Goal: Task Accomplishment & Management: Manage account settings

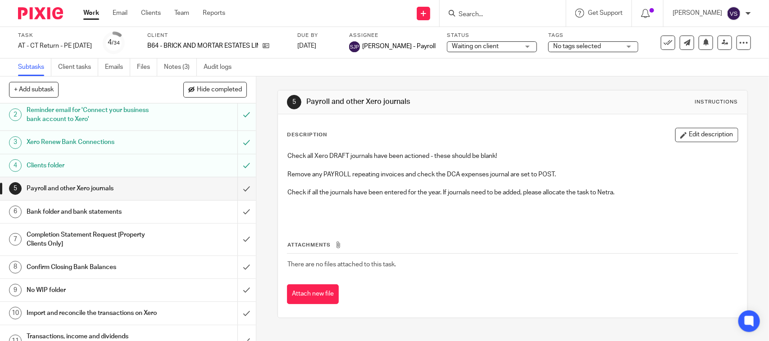
scroll to position [56, 0]
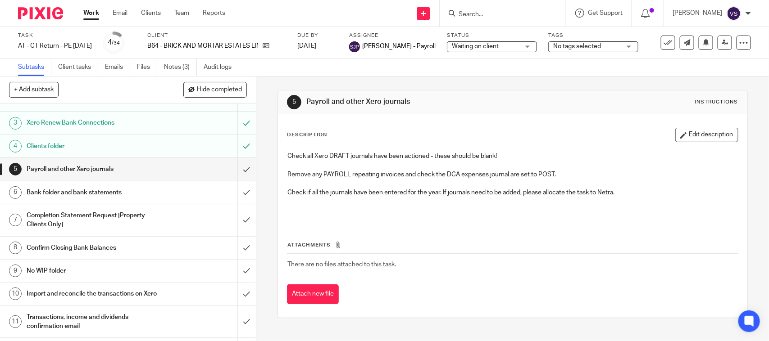
click at [109, 193] on h1 "Bank folder and bank statements" at bounding box center [94, 193] width 135 height 14
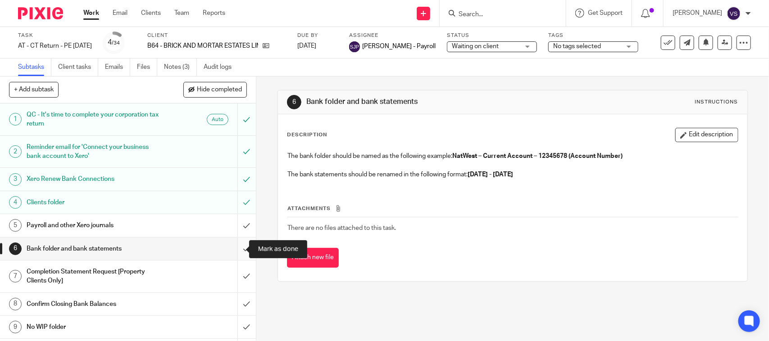
click at [235, 248] on input "submit" at bounding box center [128, 249] width 256 height 23
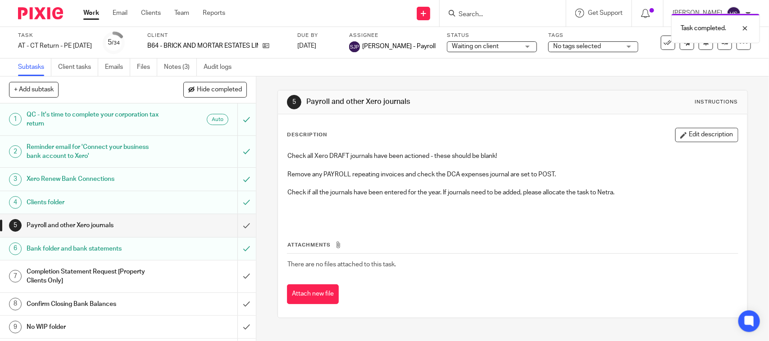
scroll to position [113, 0]
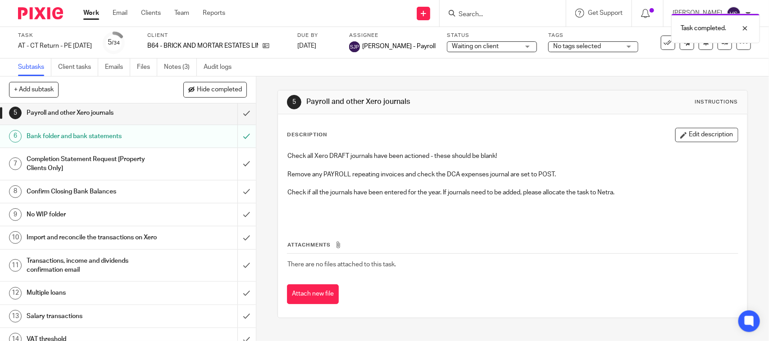
click at [85, 160] on h1 "Completion Statement Request [Property Clients Only]" at bounding box center [94, 164] width 135 height 23
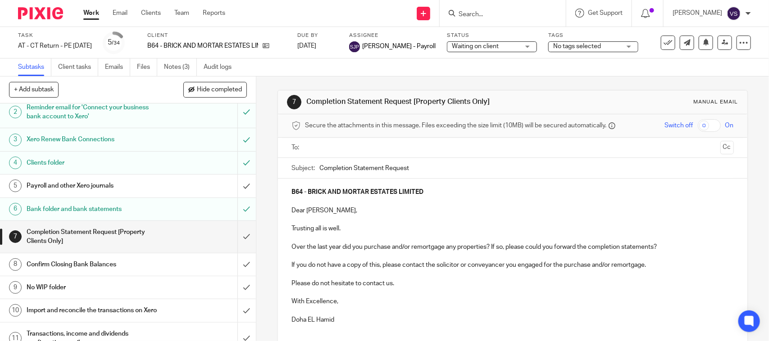
scroll to position [56, 0]
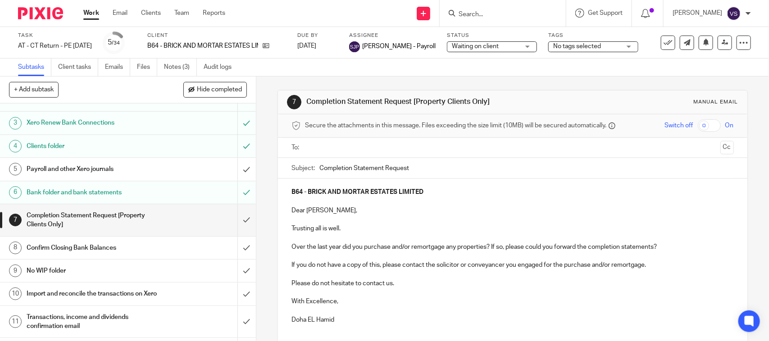
click at [359, 145] on input "text" at bounding box center [512, 148] width 408 height 10
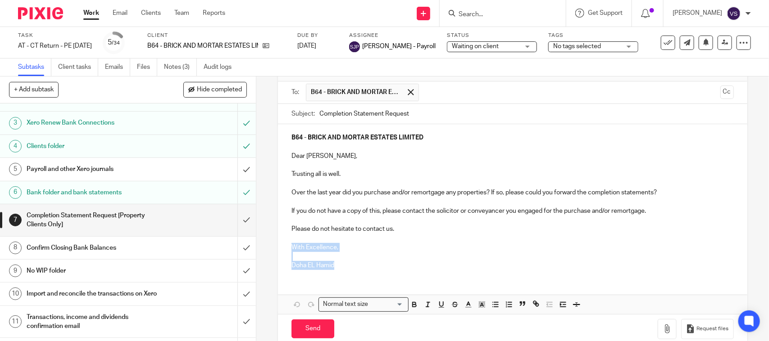
drag, startPoint x: 335, startPoint y: 264, endPoint x: 287, endPoint y: 248, distance: 49.9
click at [287, 248] on div "B64 - BRICK AND MORTAR ESTATES LIMITED Dear Helen, Trusting all is well. Over t…" at bounding box center [512, 200] width 469 height 153
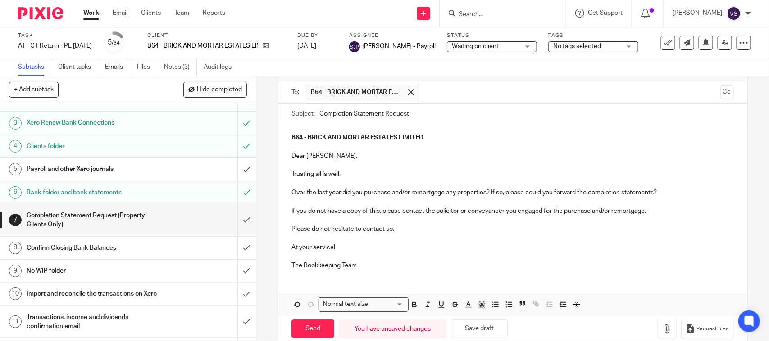
click at [291, 156] on p "Dear Helen," at bounding box center [512, 156] width 442 height 9
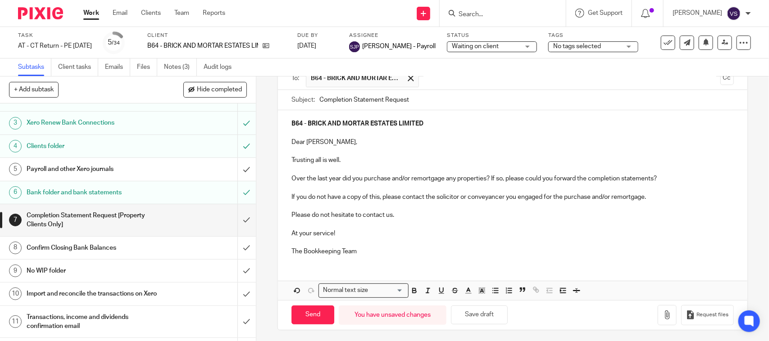
scroll to position [74, 0]
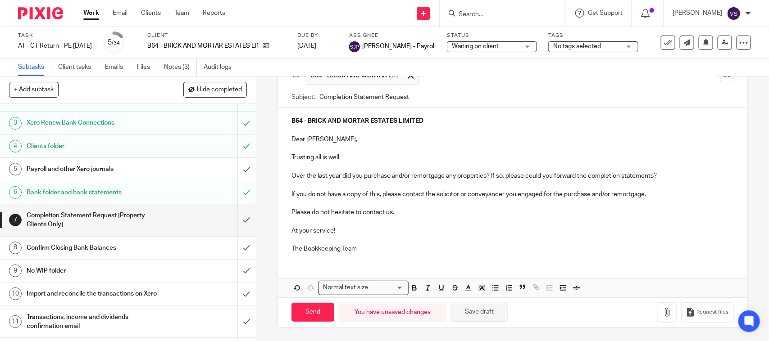
click at [481, 307] on button "Save draft" at bounding box center [479, 312] width 57 height 19
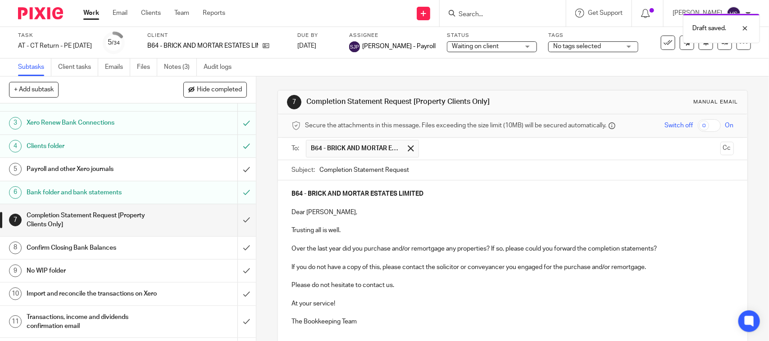
scroll to position [56, 0]
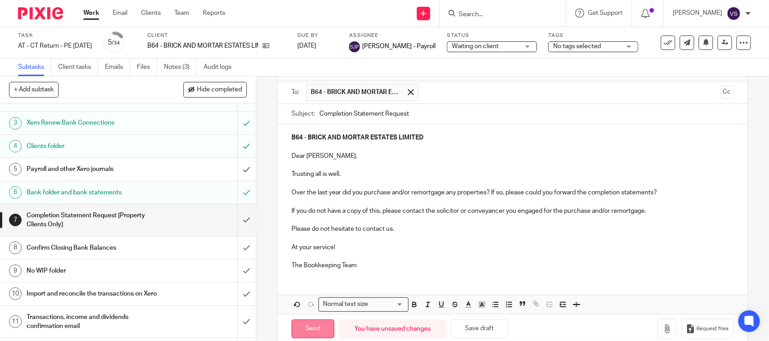
click at [314, 328] on input "Send" at bounding box center [312, 329] width 43 height 19
type input "Sent"
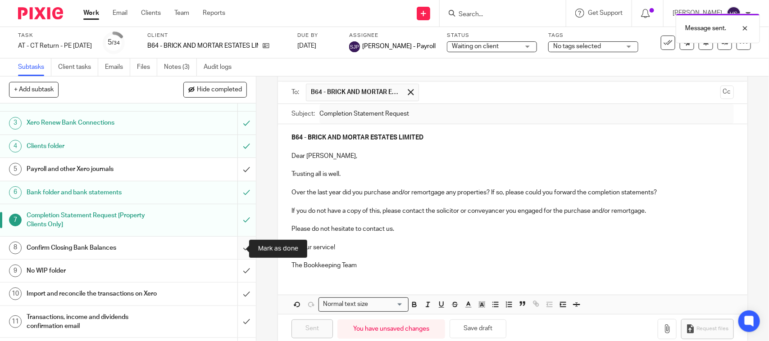
click at [234, 250] on input "submit" at bounding box center [128, 248] width 256 height 23
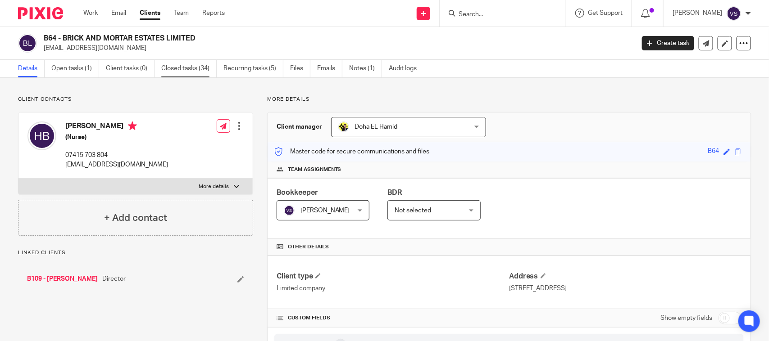
click at [181, 67] on link "Closed tasks (34)" at bounding box center [188, 69] width 55 height 18
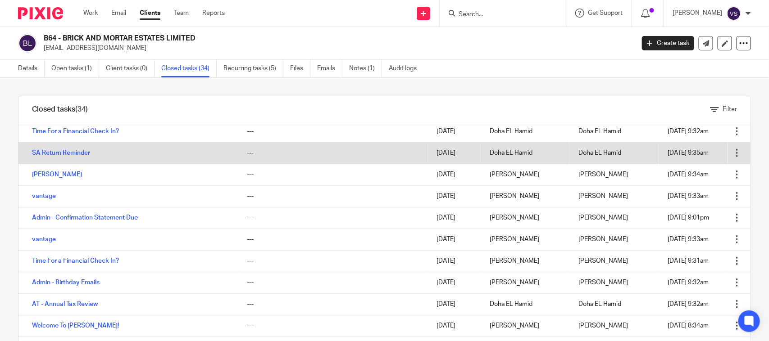
scroll to position [450, 0]
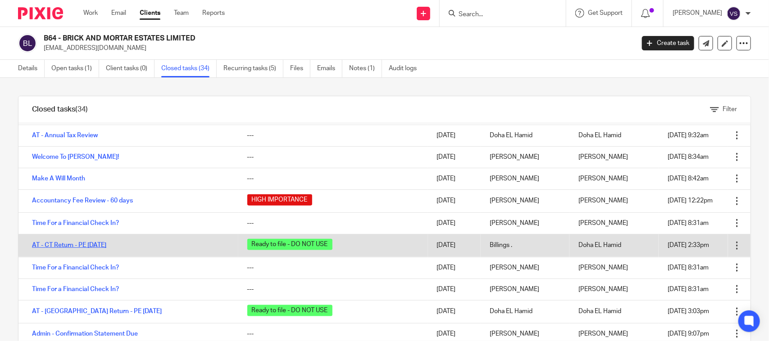
click at [79, 243] on link "AT - CT Return - PE [DATE]" at bounding box center [69, 245] width 74 height 6
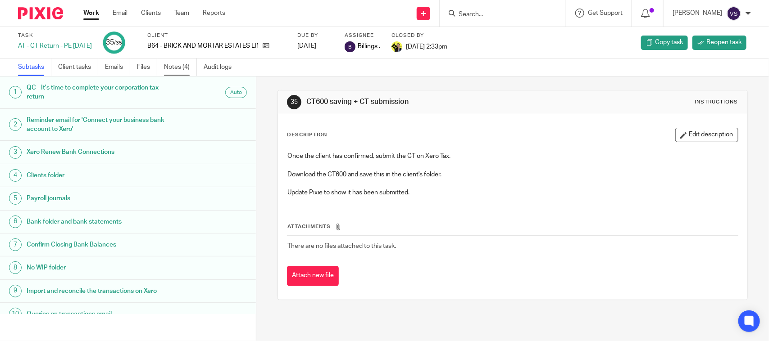
click at [181, 70] on link "Notes (4)" at bounding box center [180, 68] width 33 height 18
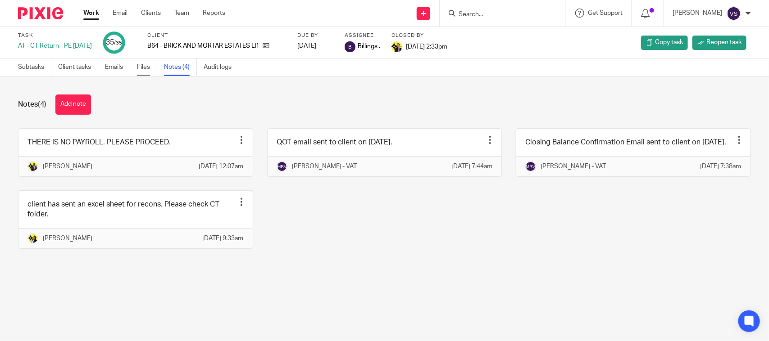
click at [145, 70] on link "Files" at bounding box center [147, 68] width 20 height 18
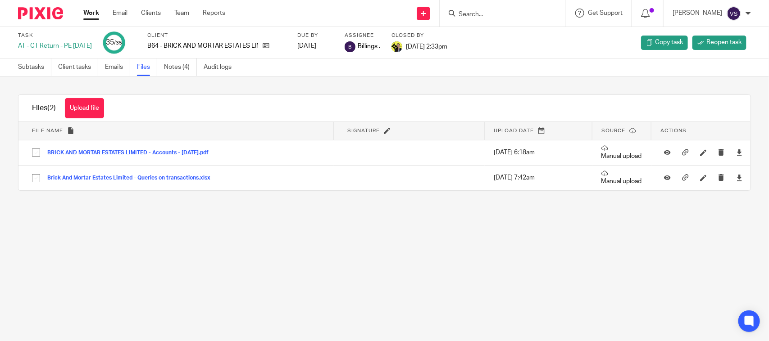
click at [115, 66] on link "Emails" at bounding box center [117, 68] width 25 height 18
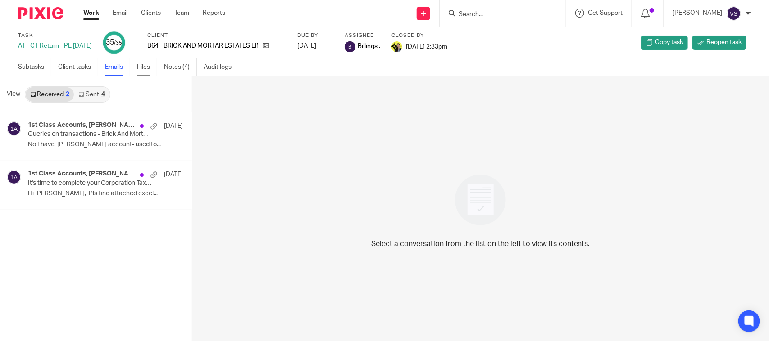
click at [153, 66] on link "Files" at bounding box center [147, 68] width 20 height 18
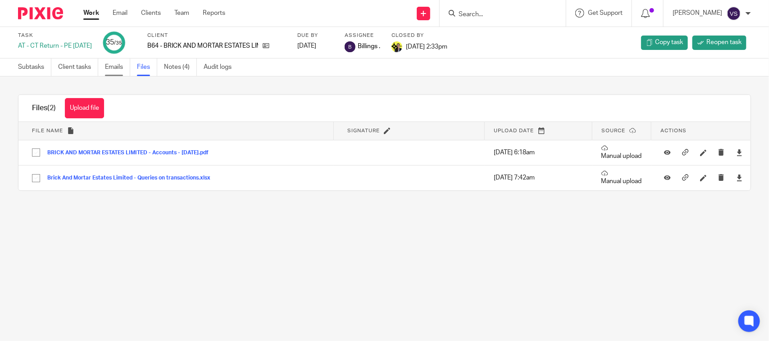
click at [111, 64] on link "Emails" at bounding box center [117, 68] width 25 height 18
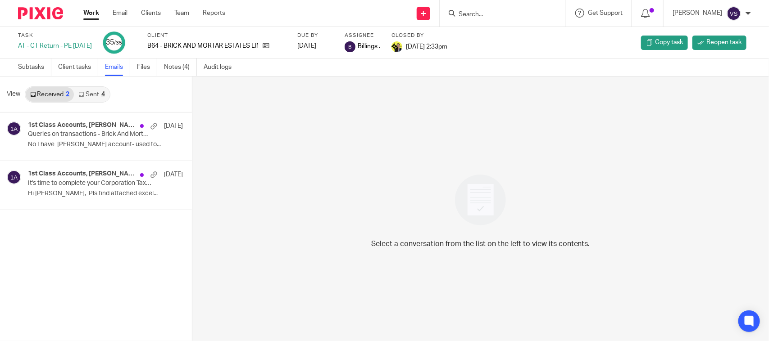
click at [92, 96] on link "Sent 4" at bounding box center [91, 94] width 35 height 14
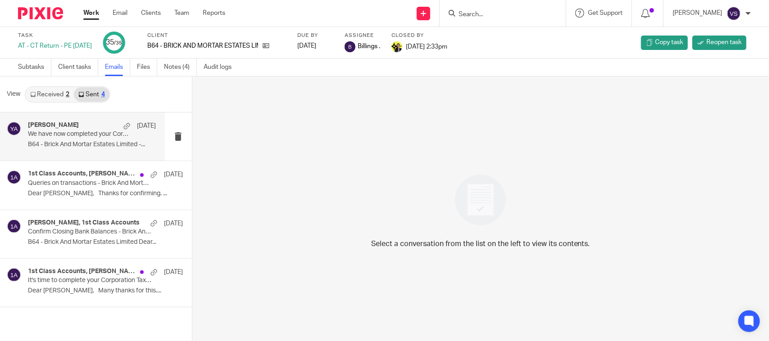
click at [94, 142] on p "B64 - Brick And Mortar Estates Limited -..." at bounding box center [92, 145] width 128 height 8
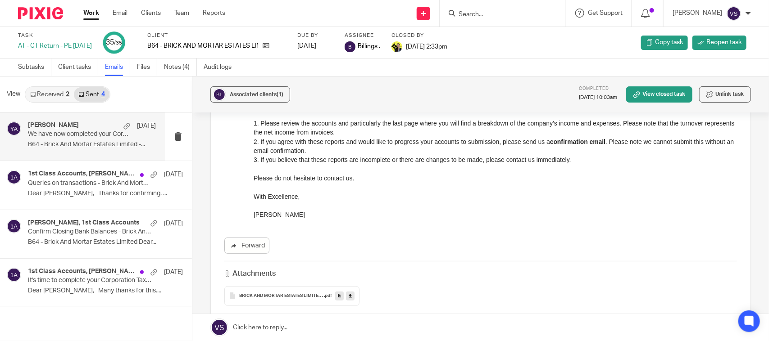
scroll to position [259, 0]
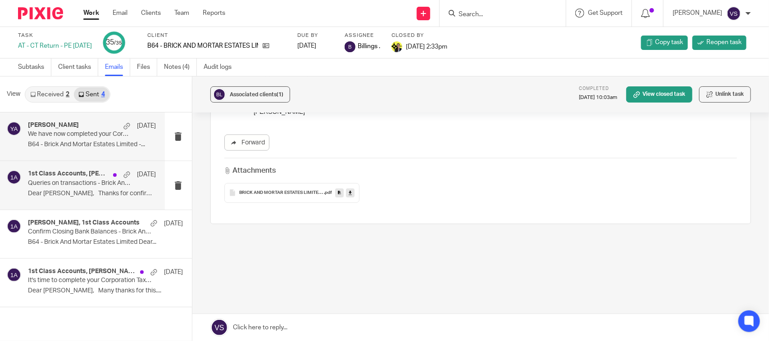
click at [59, 194] on p "Dear Temi, Thanks for confirming. ..." at bounding box center [92, 194] width 128 height 8
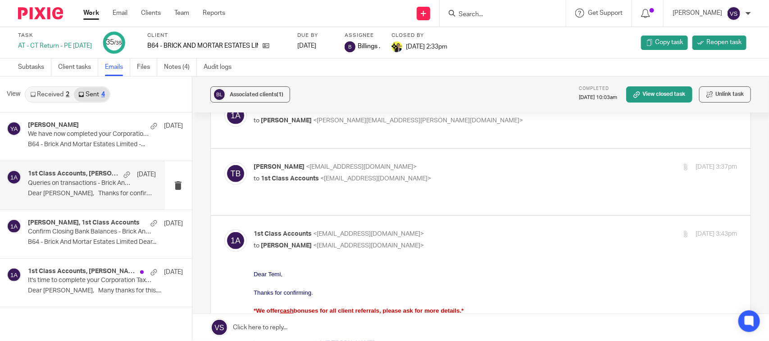
scroll to position [282, 0]
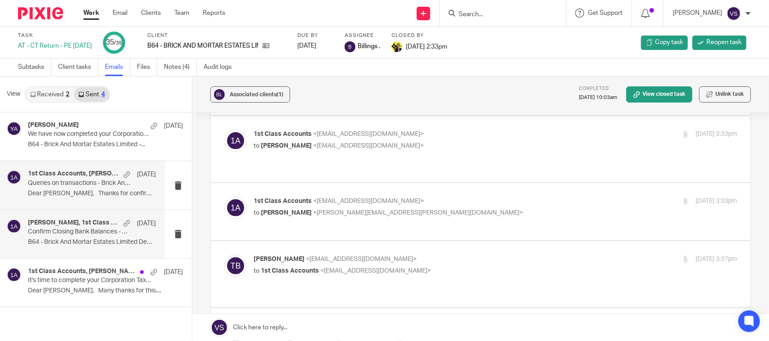
click at [55, 223] on h4 "Yemi Ajala, 1st Class Accounts" at bounding box center [73, 223] width 91 height 8
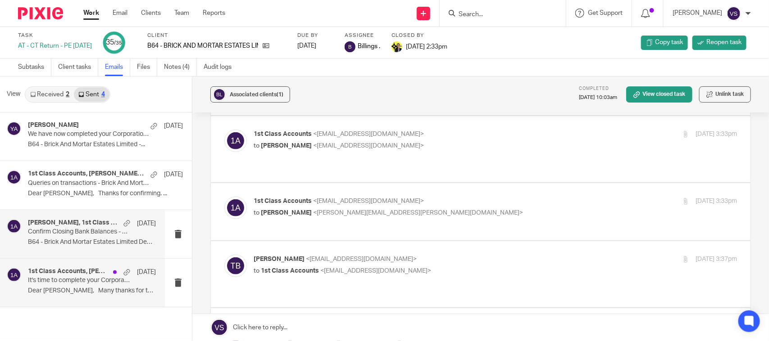
click at [73, 273] on h4 "1st Class Accounts, Temi Balogun, Yemi Ajala" at bounding box center [68, 272] width 81 height 8
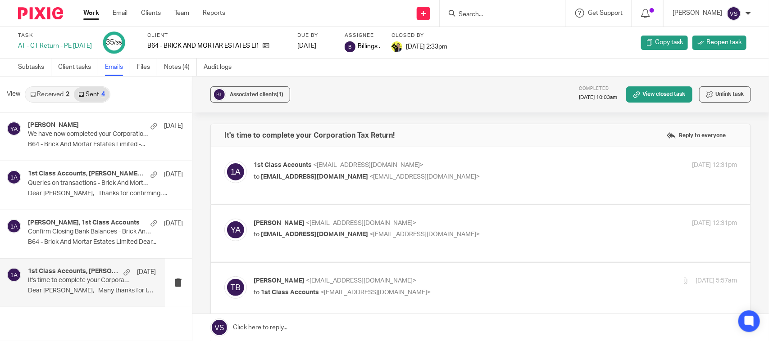
scroll to position [0, 0]
click at [50, 92] on link "Received 2" at bounding box center [50, 94] width 48 height 14
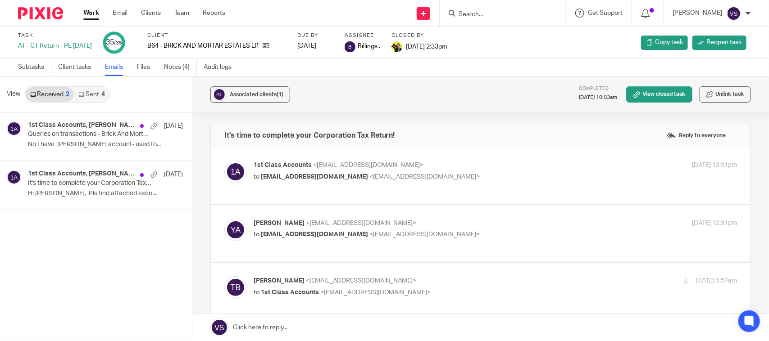
click at [86, 91] on link "Sent 4" at bounding box center [91, 94] width 35 height 14
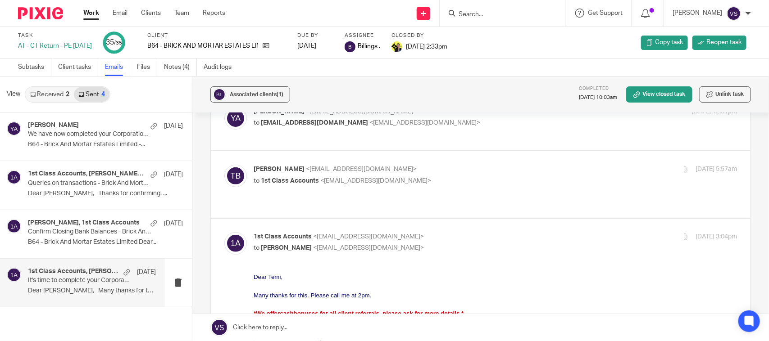
scroll to position [113, 0]
drag, startPoint x: 163, startPoint y: 45, endPoint x: 277, endPoint y: 43, distance: 114.0
click at [277, 43] on div "B64 - BRICK AND MORTAR ESTATES LIMITED" at bounding box center [216, 45] width 139 height 9
copy div "B64 - BRICK AND MORTAR ESTATES LIMITED"
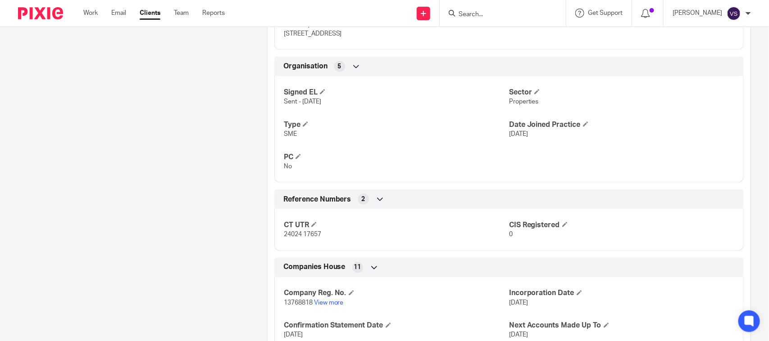
scroll to position [732, 0]
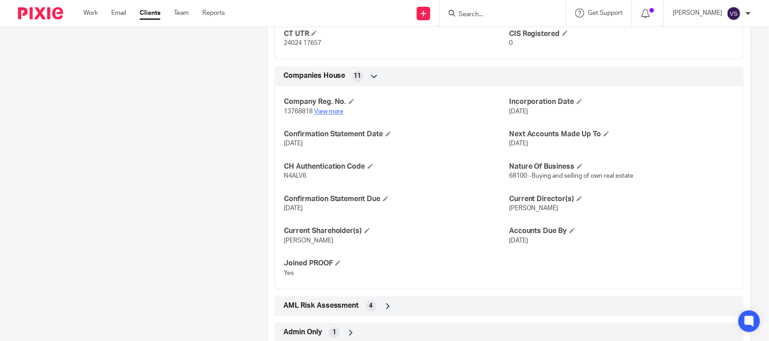
click at [333, 111] on link "View more" at bounding box center [329, 112] width 30 height 6
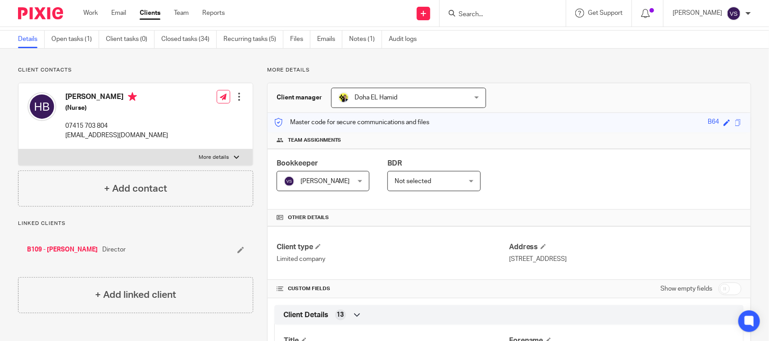
scroll to position [0, 0]
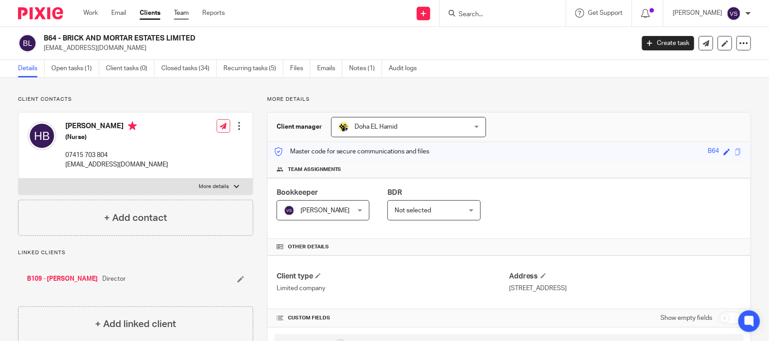
click at [182, 13] on link "Team" at bounding box center [181, 13] width 15 height 9
drag, startPoint x: 64, startPoint y: 164, endPoint x: 156, endPoint y: 161, distance: 92.4
click at [156, 161] on div "Helen Balogun (Nurse) 07415 703 804 baloguntemi93@yahoo.com Edit contact Create…" at bounding box center [135, 146] width 234 height 66
copy p "baloguntemi93@yahoo.com"
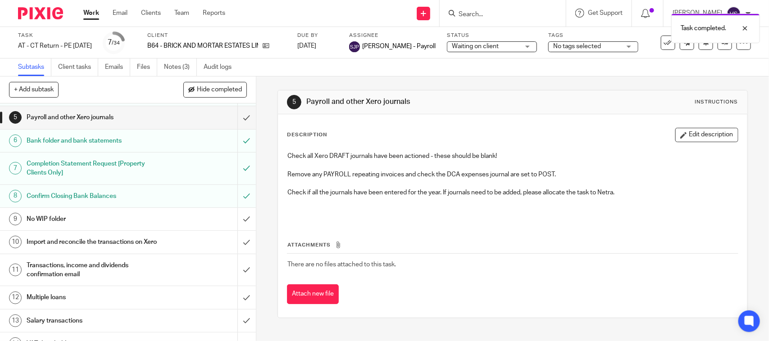
scroll to position [113, 0]
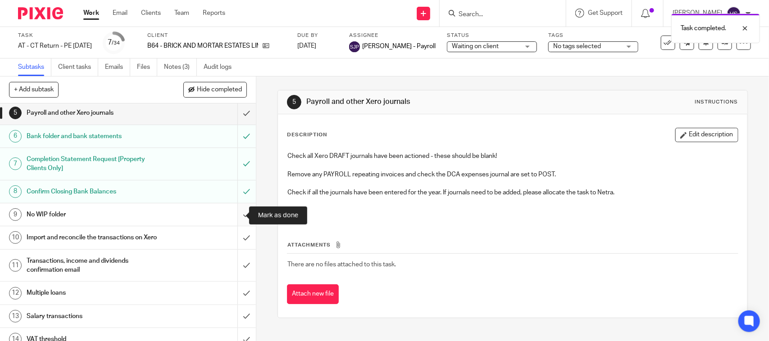
click at [233, 217] on input "submit" at bounding box center [128, 215] width 256 height 23
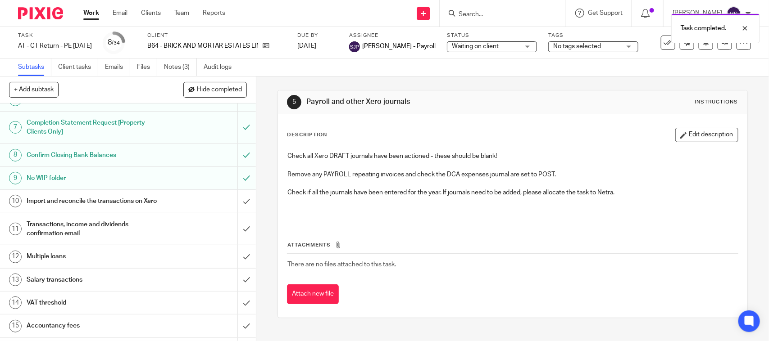
scroll to position [169, 0]
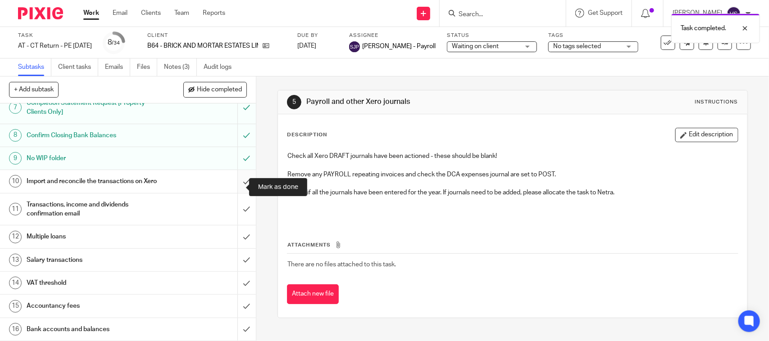
click at [236, 185] on input "submit" at bounding box center [128, 181] width 256 height 23
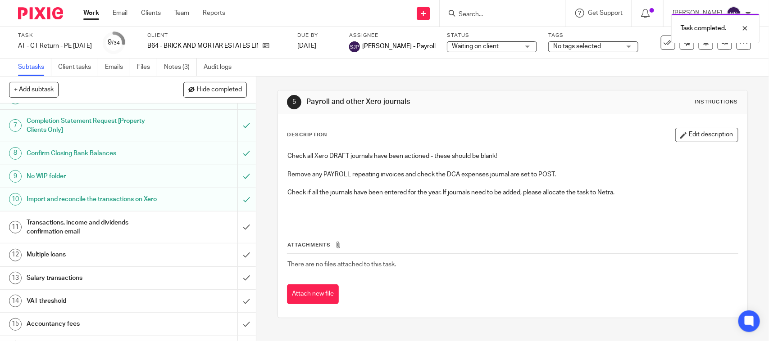
scroll to position [169, 0]
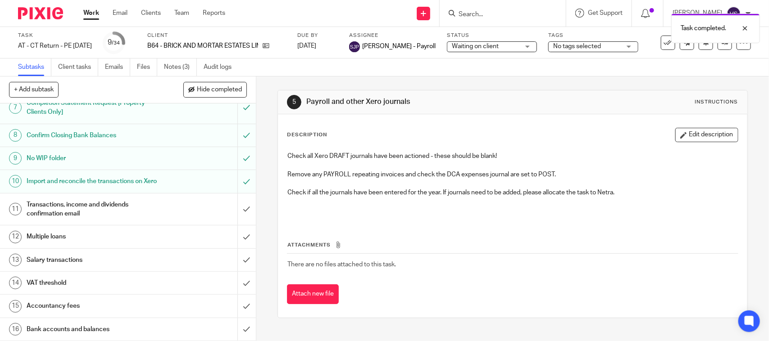
click at [109, 220] on h1 "Transactions, income and dividends confirmation email" at bounding box center [94, 209] width 135 height 23
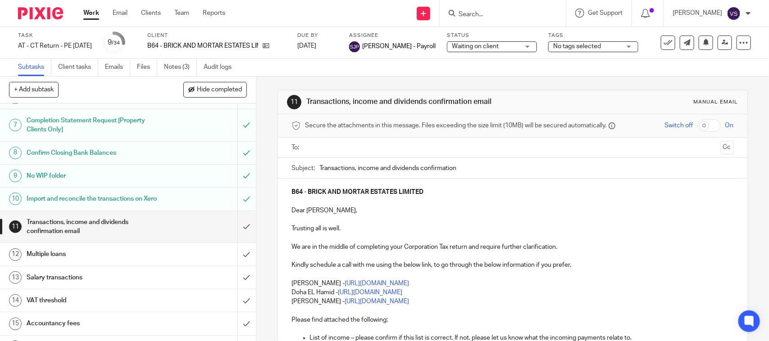
scroll to position [169, 0]
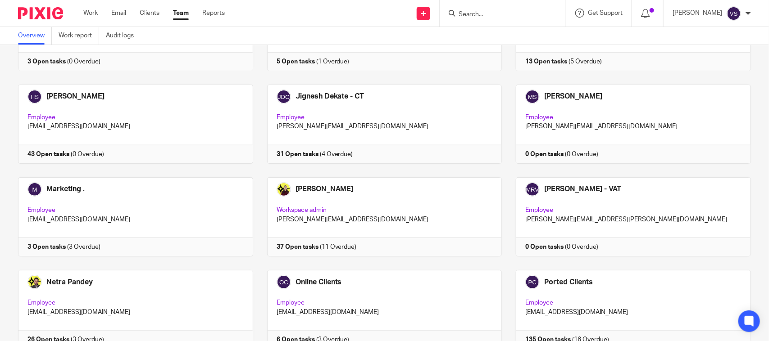
scroll to position [611, 0]
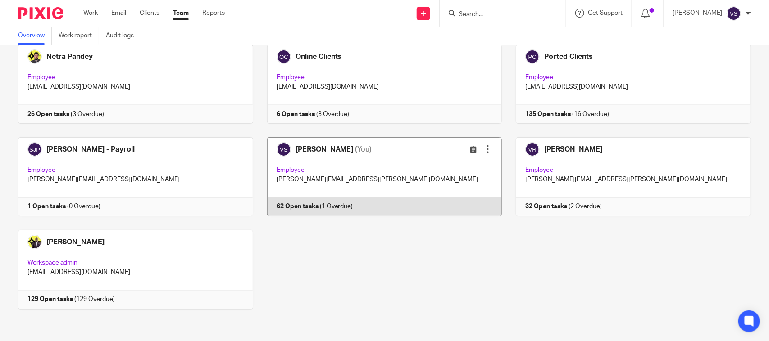
click at [405, 167] on link at bounding box center [377, 176] width 249 height 79
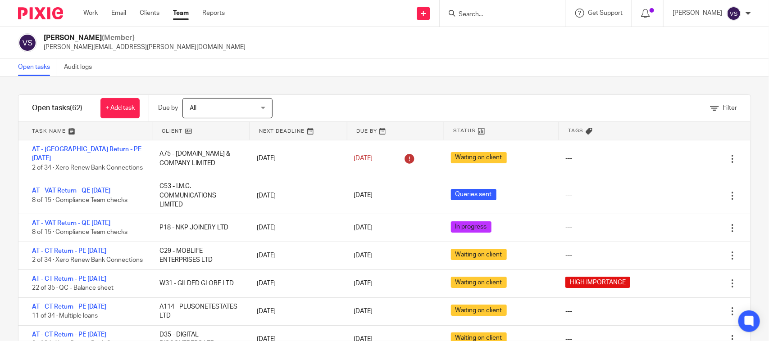
click at [499, 9] on form at bounding box center [506, 13] width 96 height 11
click at [502, 11] on input "Search" at bounding box center [498, 15] width 81 height 8
paste input "B64 - BRICK AND MORTAR ESTATES LIMITED"
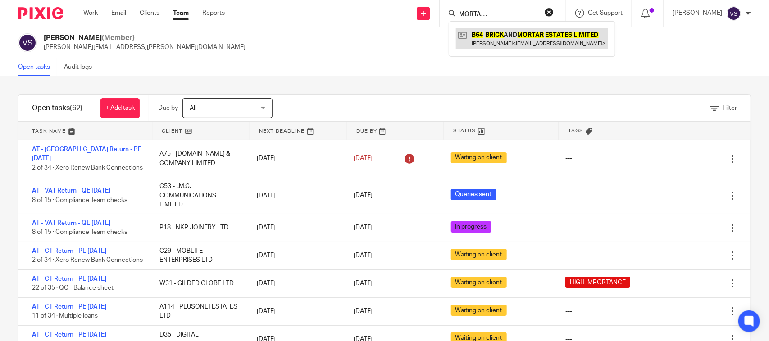
type input "B64 - BRICK AND MORTAR ESTATES LIMITED"
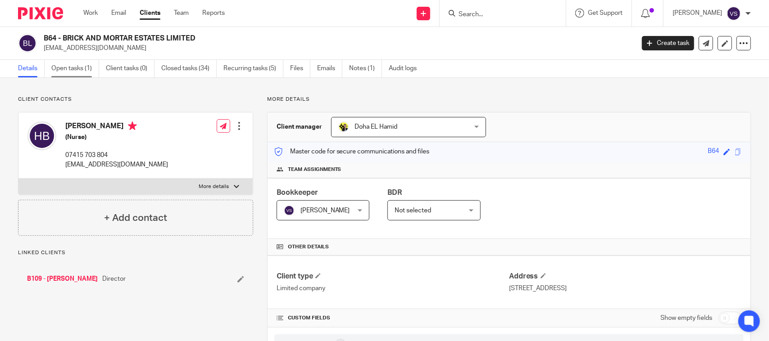
click at [77, 69] on link "Open tasks (1)" at bounding box center [75, 69] width 48 height 18
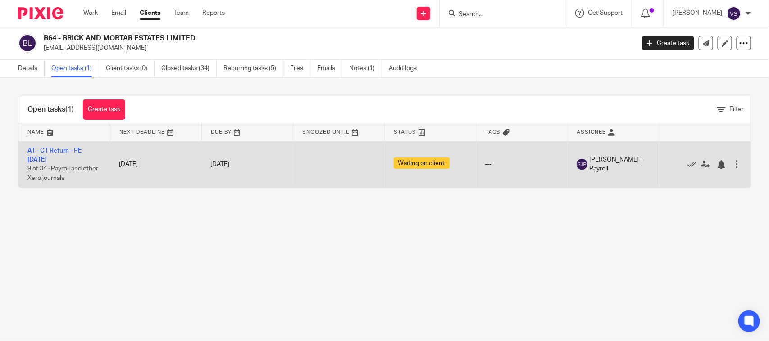
click at [732, 163] on div at bounding box center [736, 164] width 9 height 9
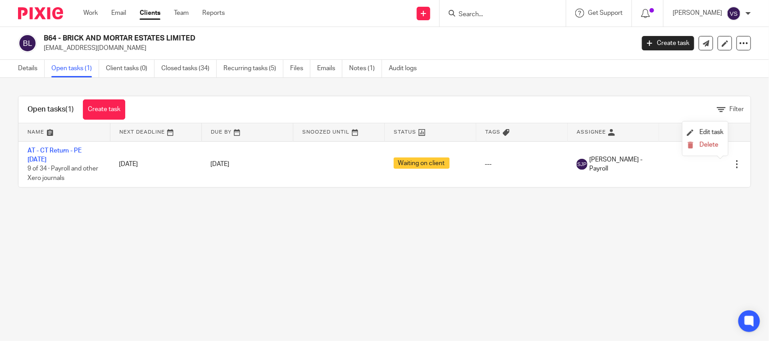
click at [504, 233] on main "B64 - BRICK AND MORTAR ESTATES LIMITED [EMAIL_ADDRESS][DOMAIN_NAME] Create task…" at bounding box center [384, 170] width 769 height 341
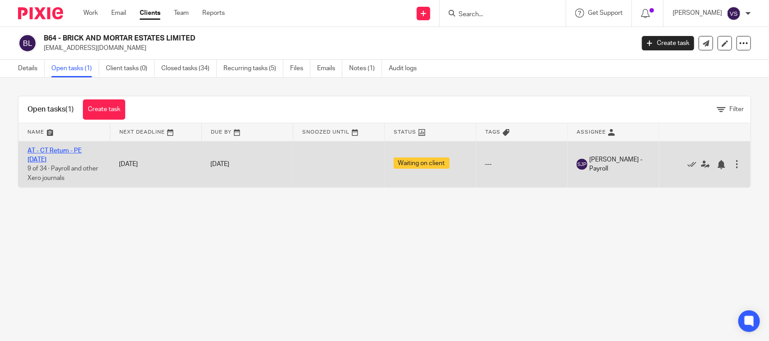
click at [73, 152] on link "AT - CT Return - PE [DATE]" at bounding box center [54, 155] width 54 height 15
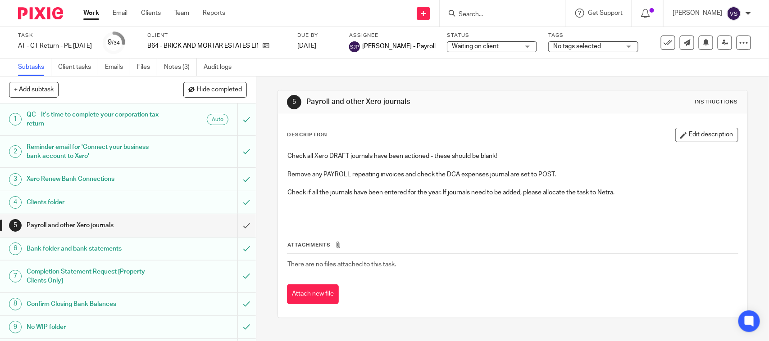
click at [513, 46] on span "Waiting on client" at bounding box center [486, 46] width 68 height 9
click at [606, 41] on div "No tags selected" at bounding box center [593, 46] width 90 height 11
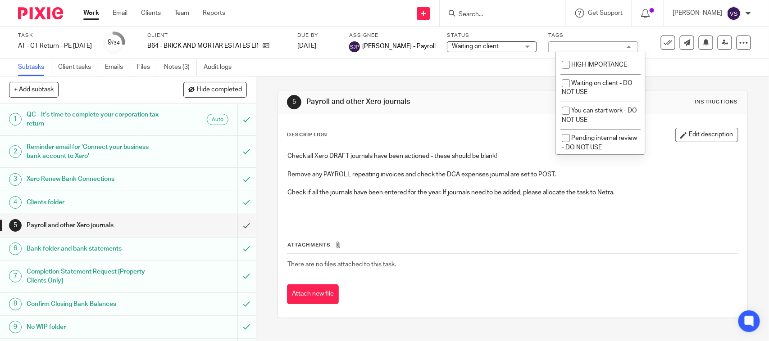
scroll to position [107, 0]
click at [564, 63] on input "checkbox" at bounding box center [565, 64] width 17 height 17
checkbox input "true"
click at [497, 68] on div "Subtasks Client tasks Emails Files Notes (3) Audit logs" at bounding box center [384, 68] width 769 height 18
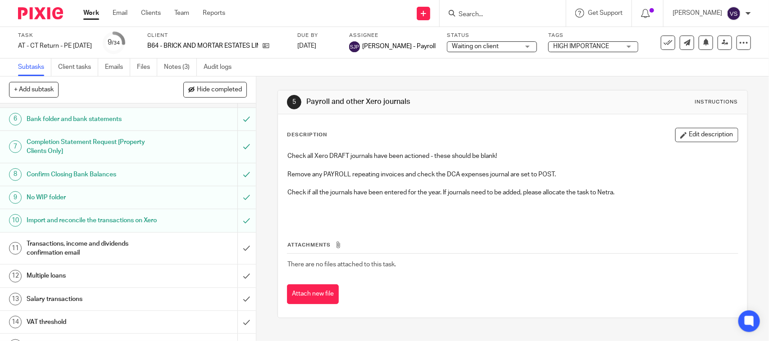
scroll to position [113, 0]
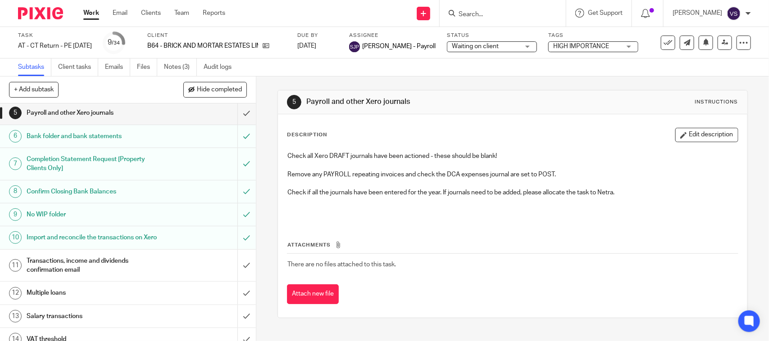
click at [113, 266] on h1 "Transactions, income and dividends confirmation email" at bounding box center [94, 266] width 135 height 23
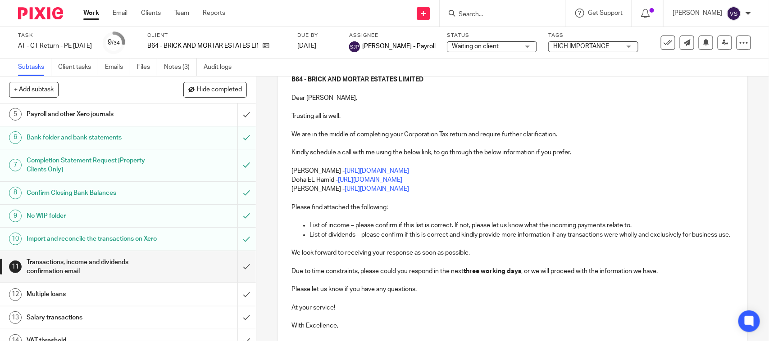
scroll to position [113, 0]
click at [237, 276] on input "submit" at bounding box center [128, 266] width 256 height 32
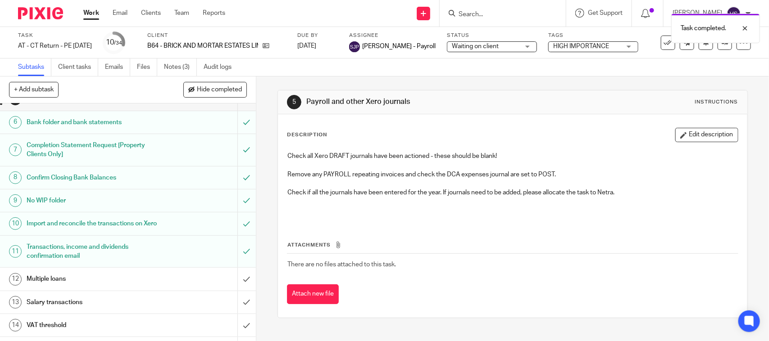
scroll to position [169, 0]
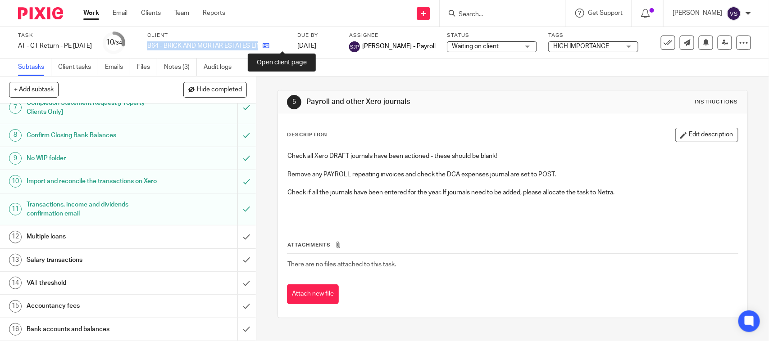
drag, startPoint x: 163, startPoint y: 43, endPoint x: 278, endPoint y: 44, distance: 115.8
click at [278, 44] on div "B64 - BRICK AND MORTAR ESTATES LIMITED" at bounding box center [216, 45] width 139 height 9
copy div "B64 - BRICK AND MORTAR ESTATES LIMITED"
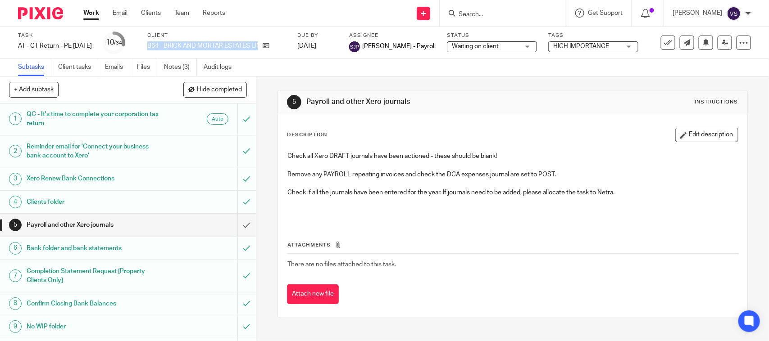
scroll to position [0, 0]
click at [280, 62] on div "Subtasks Client tasks Emails Files Notes (3) Audit logs" at bounding box center [384, 68] width 769 height 18
click at [180, 64] on link "Notes (3)" at bounding box center [180, 68] width 33 height 18
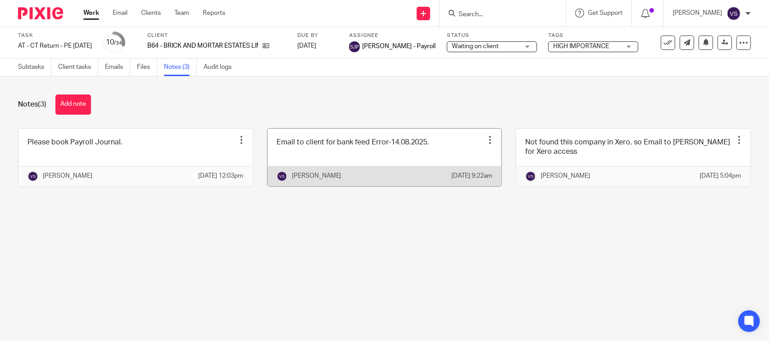
click at [388, 149] on link at bounding box center [385, 158] width 234 height 58
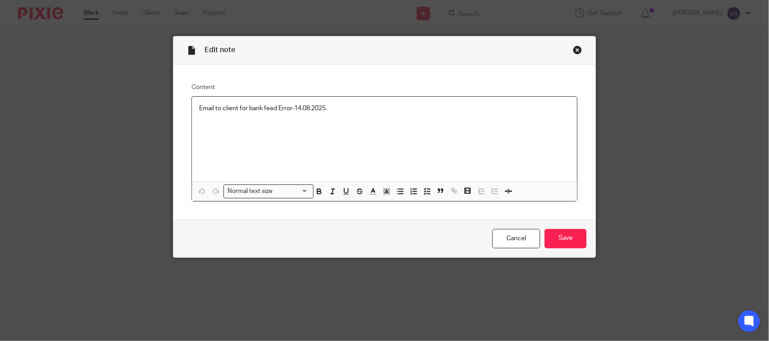
click at [338, 109] on p "Email to client for bank feed Error-14.08.2025." at bounding box center [384, 108] width 371 height 9
click at [574, 50] on div "Close this dialog window" at bounding box center [577, 49] width 9 height 9
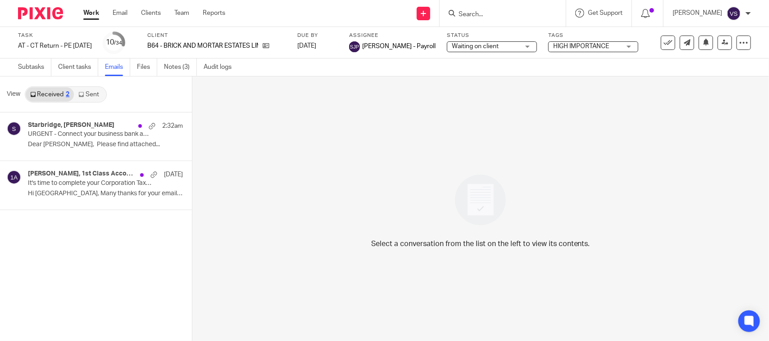
click at [91, 95] on link "Sent" at bounding box center [90, 94] width 32 height 14
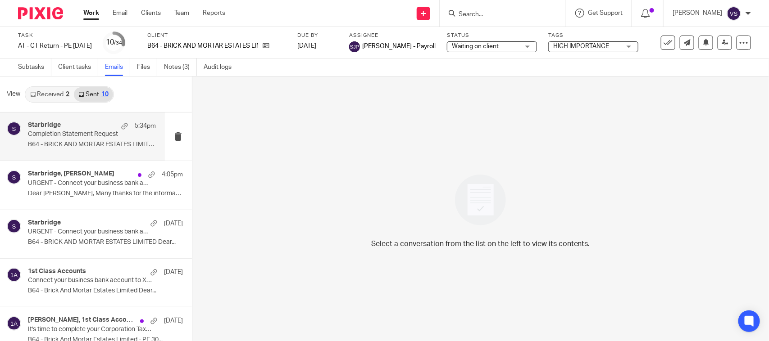
click at [86, 134] on p "Completion Statement Request" at bounding box center [79, 135] width 102 height 8
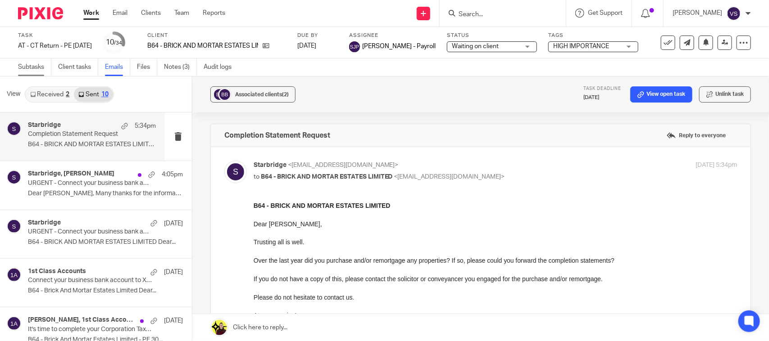
click at [35, 65] on link "Subtasks" at bounding box center [34, 68] width 33 height 18
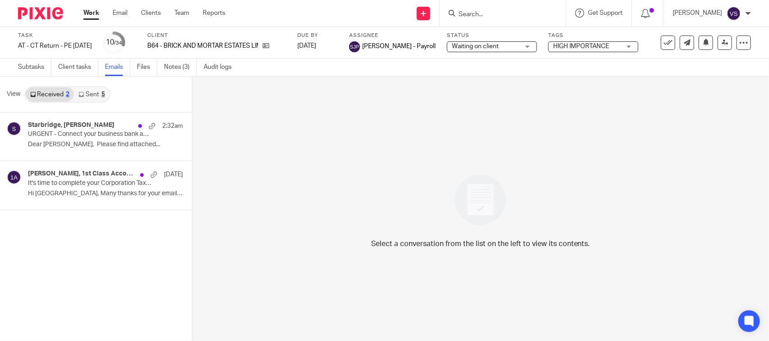
click at [88, 90] on link "Sent 5" at bounding box center [91, 94] width 35 height 14
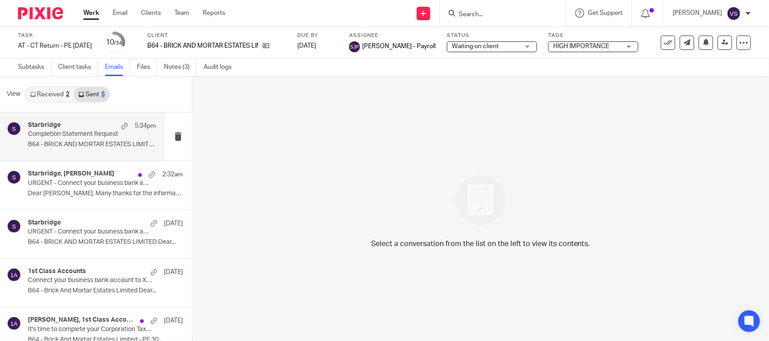
click at [80, 138] on div "Starbridge 5:34pm Completion Statement Request B64 - BRICK AND MORTAR ESTATES L…" at bounding box center [92, 137] width 128 height 30
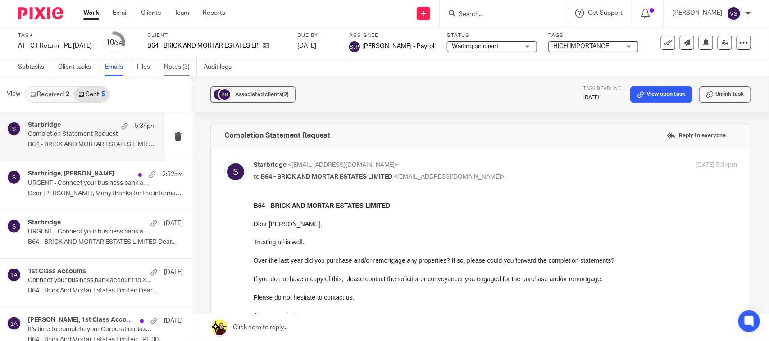
click at [167, 66] on link "Notes (3)" at bounding box center [180, 68] width 33 height 18
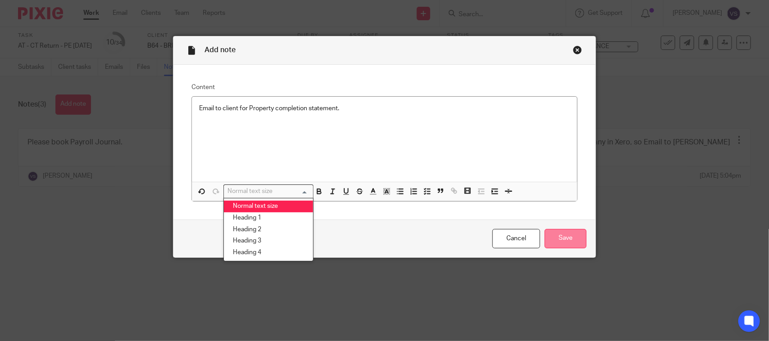
click at [569, 242] on input "Save" at bounding box center [566, 238] width 42 height 19
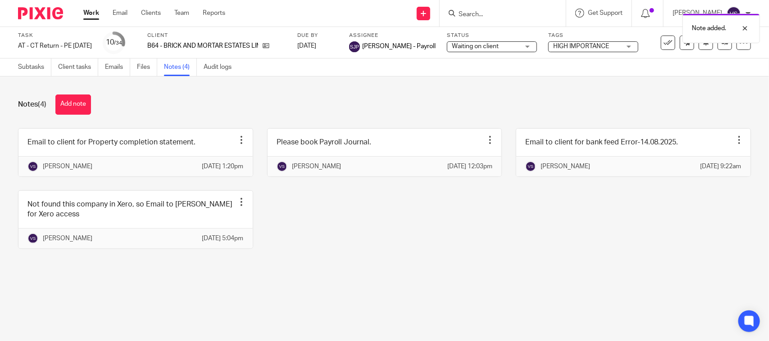
click at [221, 89] on div "Notes (4) Add note Email to client for Property completion statement. Edit note…" at bounding box center [384, 179] width 769 height 204
click at [356, 101] on div "Notes (4) Add note" at bounding box center [384, 105] width 733 height 20
click at [497, 42] on span "Waiting on client" at bounding box center [486, 46] width 68 height 9
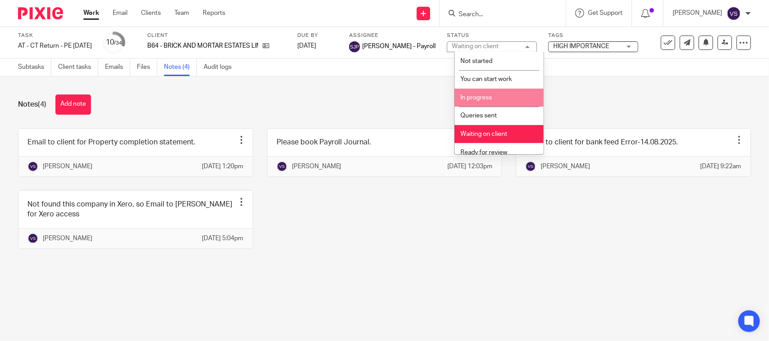
click at [510, 93] on li "In progress" at bounding box center [499, 98] width 89 height 18
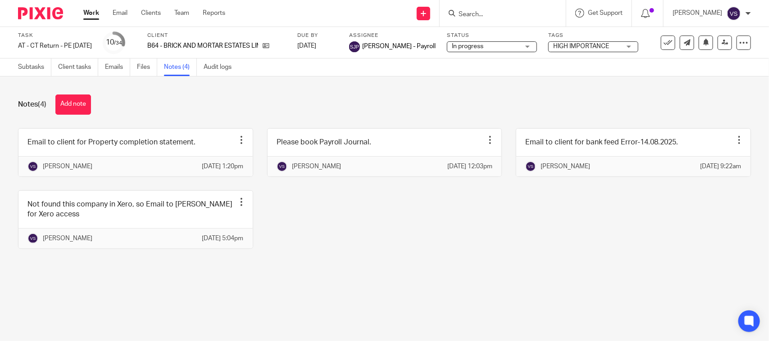
click at [425, 100] on div "Notes (4) Add note" at bounding box center [384, 105] width 733 height 20
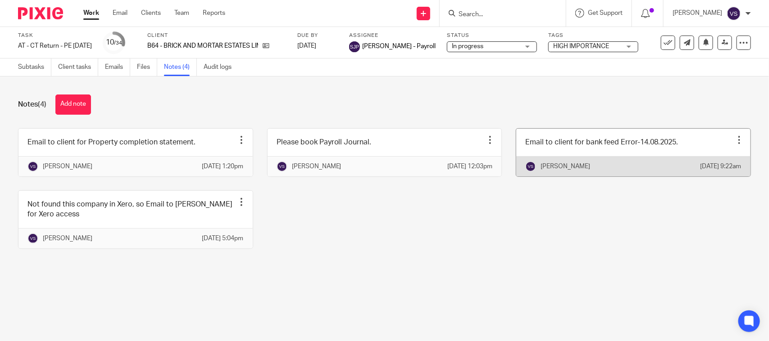
click at [595, 150] on link at bounding box center [633, 153] width 234 height 48
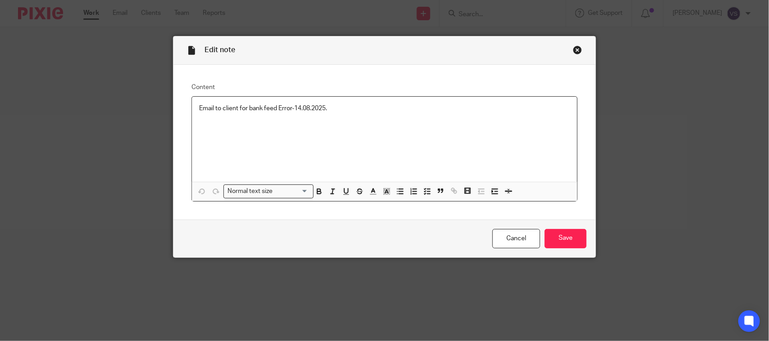
click at [353, 105] on p "Email to client for bank feed Error-14.08.2025." at bounding box center [384, 108] width 371 height 9
click at [564, 237] on input "Save" at bounding box center [566, 238] width 42 height 19
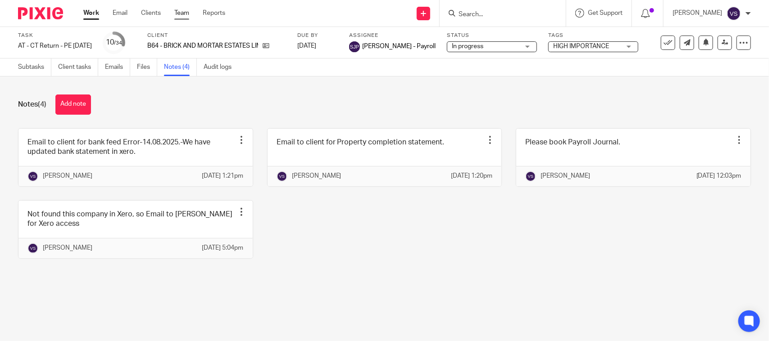
click at [181, 10] on link "Team" at bounding box center [181, 13] width 15 height 9
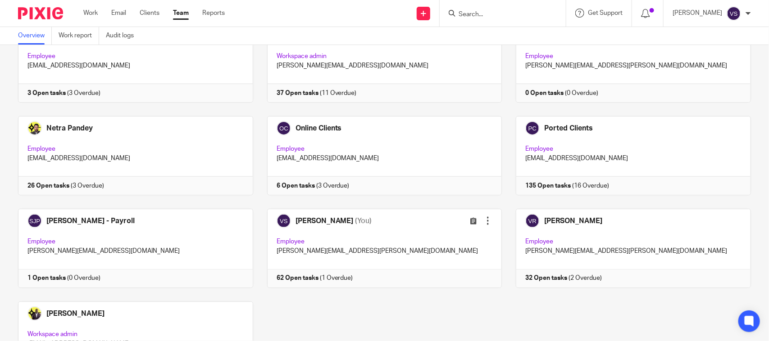
scroll to position [611, 0]
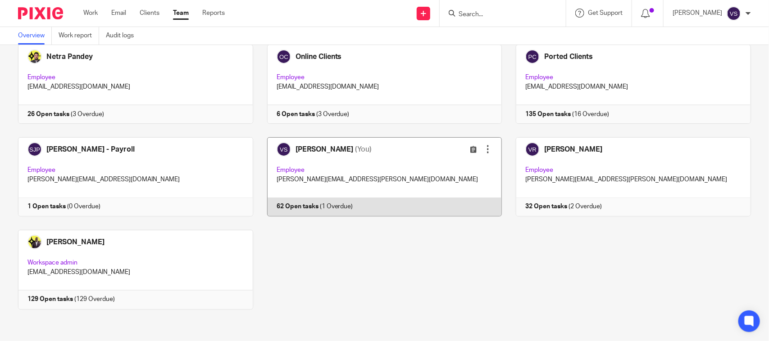
click at [370, 169] on link at bounding box center [377, 176] width 249 height 79
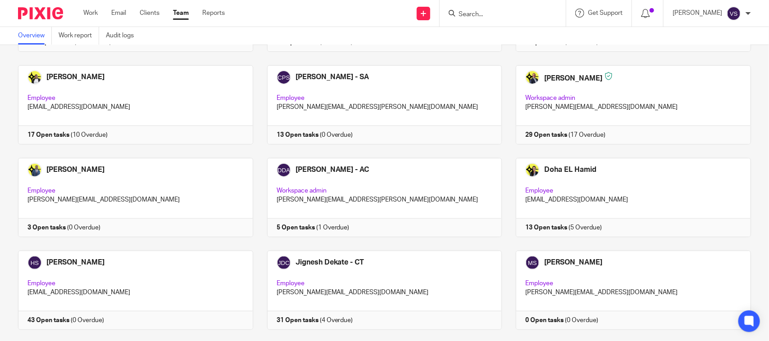
scroll to position [0, 0]
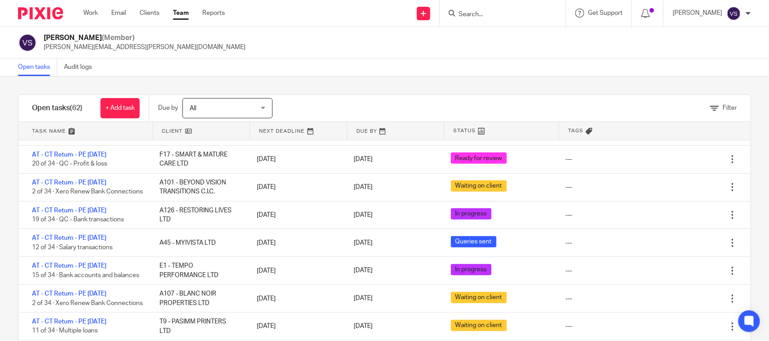
scroll to position [394, 0]
